Goal: Transaction & Acquisition: Obtain resource

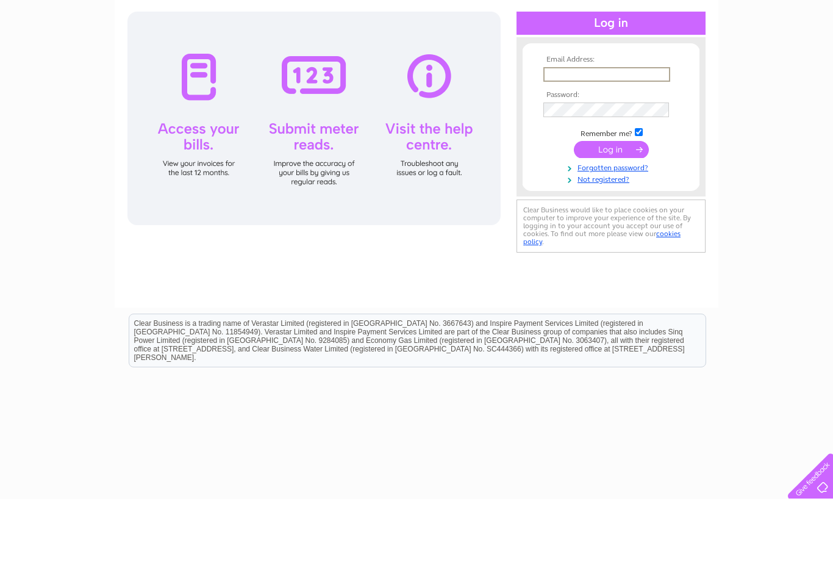
type input "accounts@theflintlockcheddleton.co.uk"
click at [611, 213] on input "submit" at bounding box center [611, 210] width 75 height 17
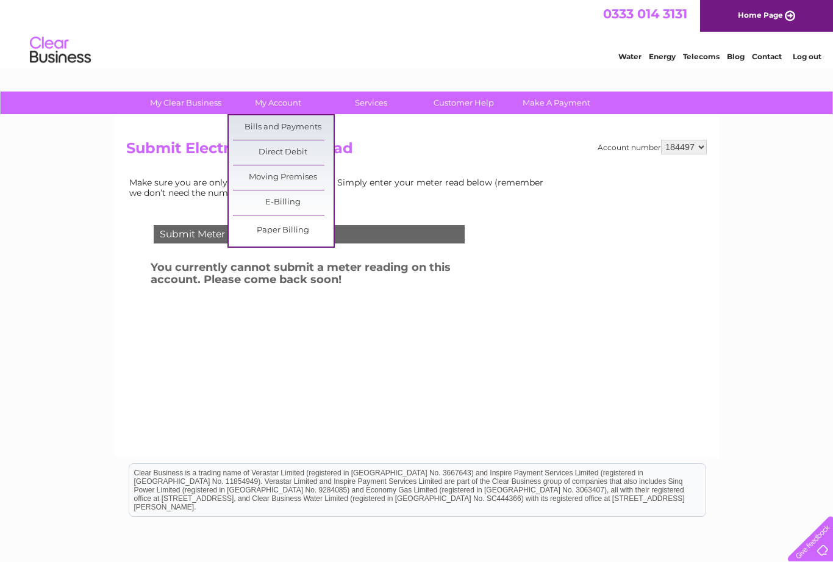
click at [309, 129] on link "Bills and Payments" at bounding box center [283, 127] width 101 height 24
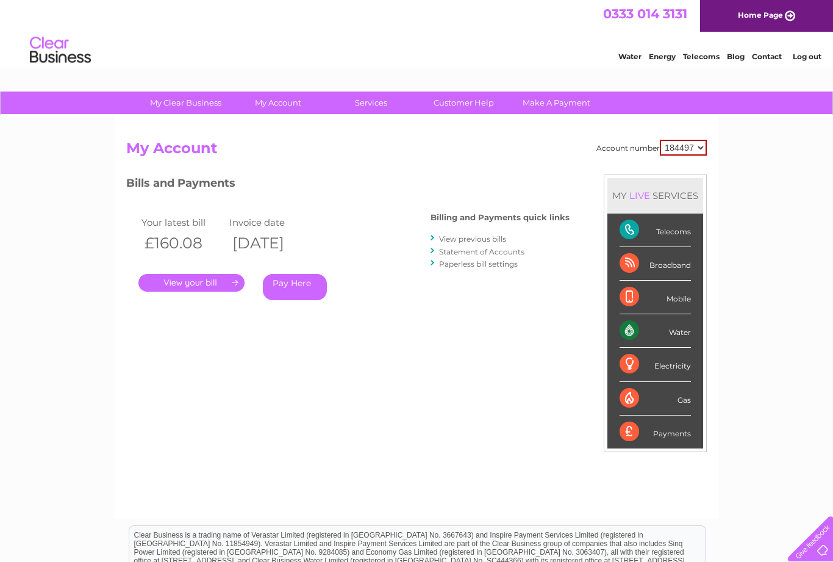
click at [208, 274] on link "." at bounding box center [191, 283] width 106 height 18
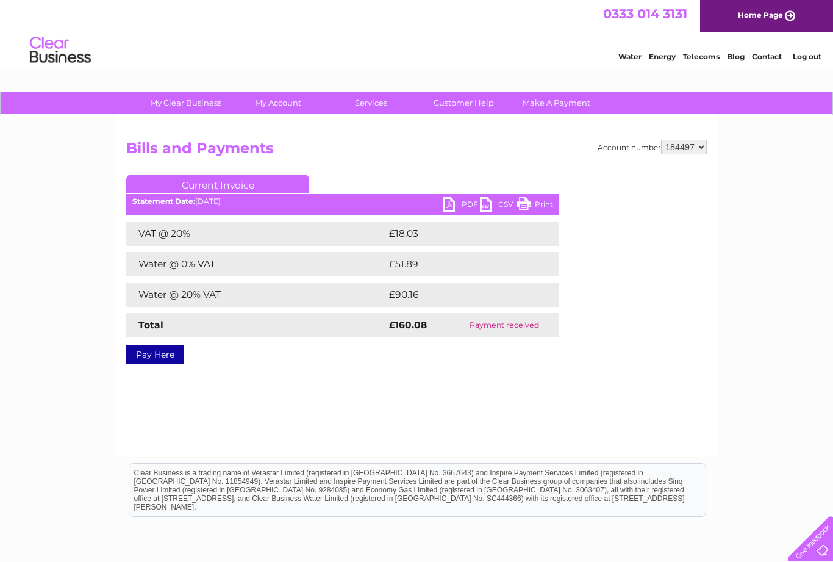
click at [456, 200] on link "PDF" at bounding box center [461, 206] width 37 height 18
